Goal: Information Seeking & Learning: Learn about a topic

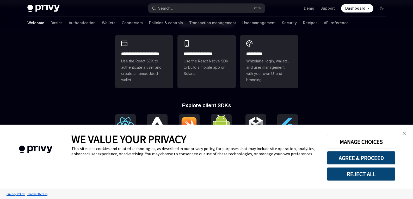
scroll to position [156, 0]
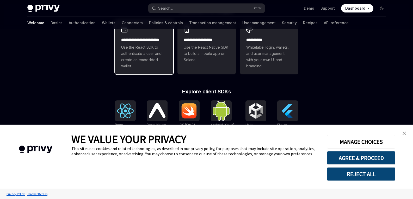
click at [139, 57] on span "Use the React SDK to authenticate a user and create an embedded wallet." at bounding box center [144, 56] width 46 height 25
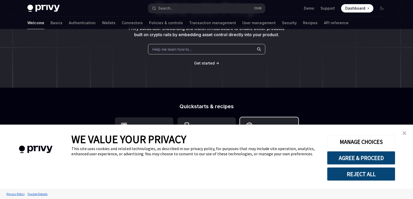
scroll to position [52, 0]
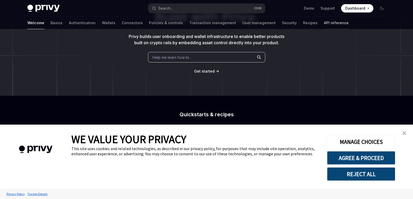
click at [324, 20] on link "API reference" at bounding box center [336, 23] width 25 height 13
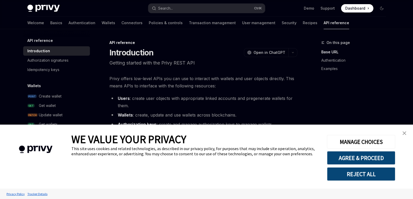
scroll to position [26, 0]
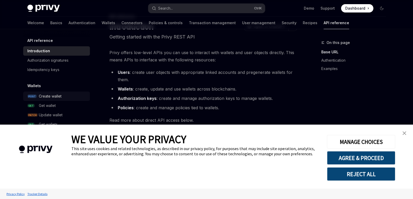
click at [58, 97] on div "Create wallet" at bounding box center [50, 96] width 23 height 6
type textarea "*"
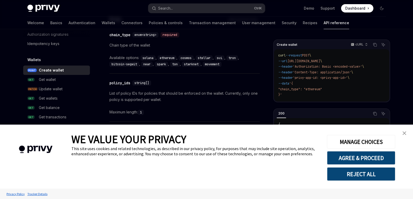
scroll to position [261, 0]
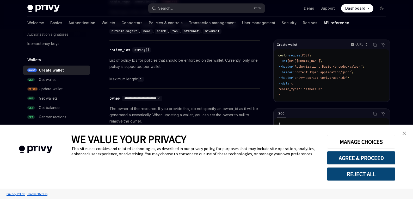
click at [375, 177] on button "REJECT ALL" at bounding box center [361, 175] width 68 height 14
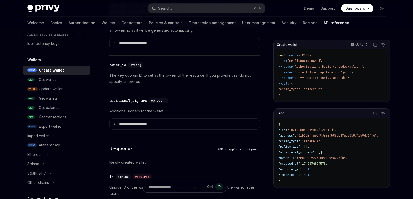
scroll to position [365, 0]
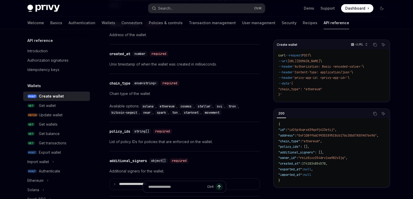
scroll to position [599, 0]
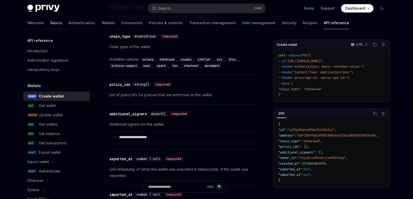
click at [50, 20] on link "Basics" at bounding box center [56, 23] width 12 height 13
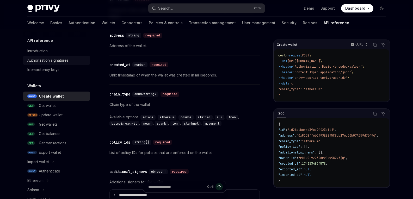
scroll to position [361, 0]
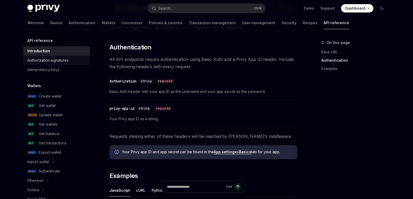
type textarea "*"
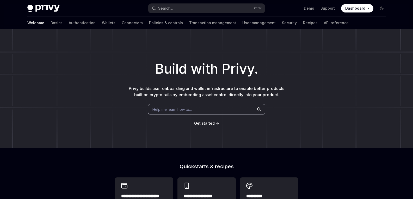
click at [201, 125] on span "Get started" at bounding box center [204, 123] width 21 height 4
